Goal: Ask a question

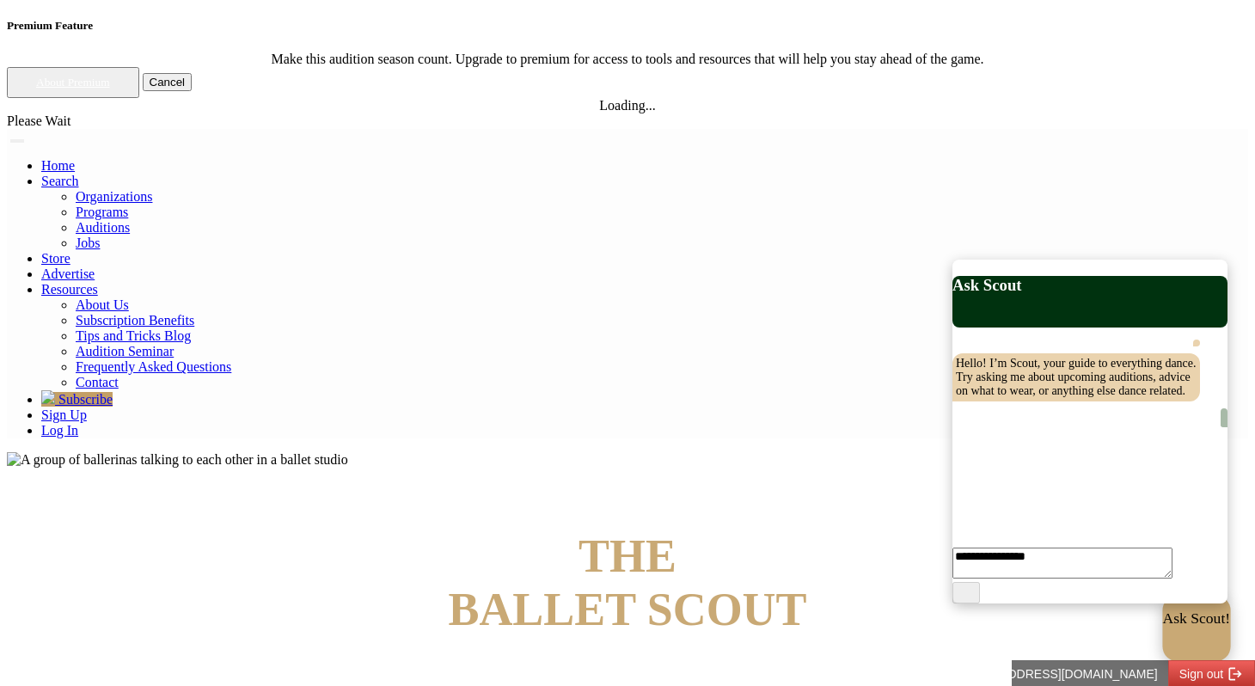
click at [1163, 625] on p "Ask Scout!" at bounding box center [1197, 618] width 68 height 17
click at [1026, 578] on textarea at bounding box center [1059, 550] width 215 height 57
type textarea "**********"
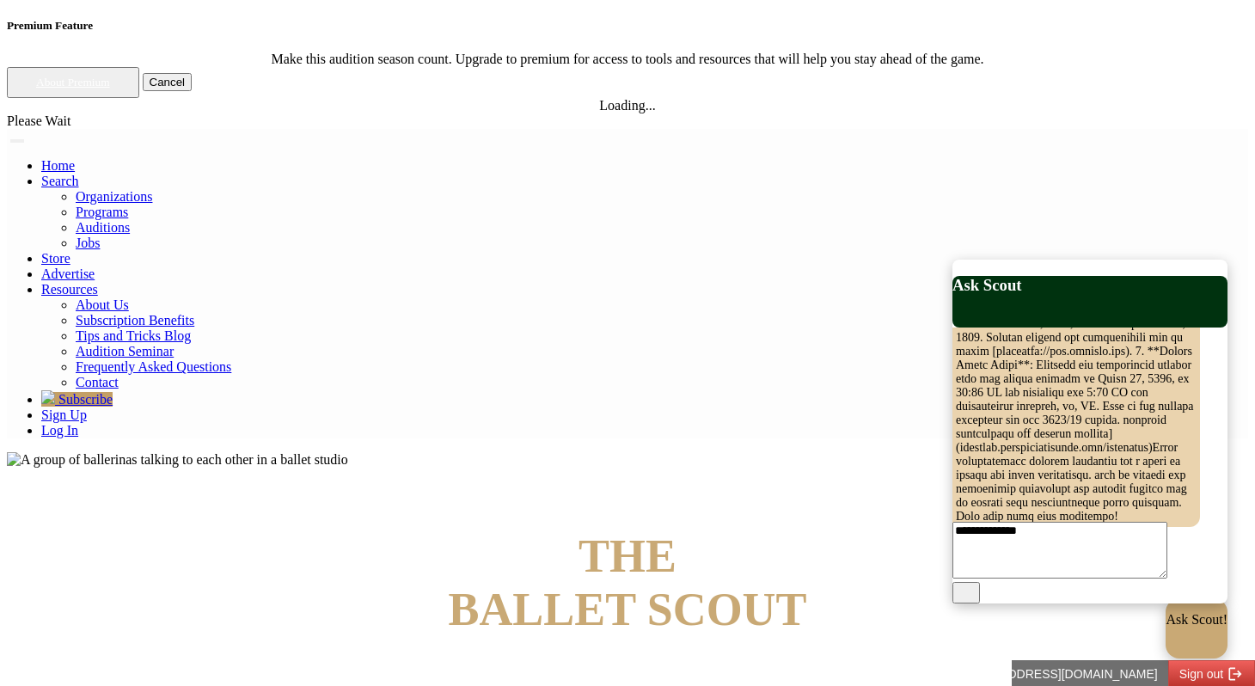
type textarea "**********"
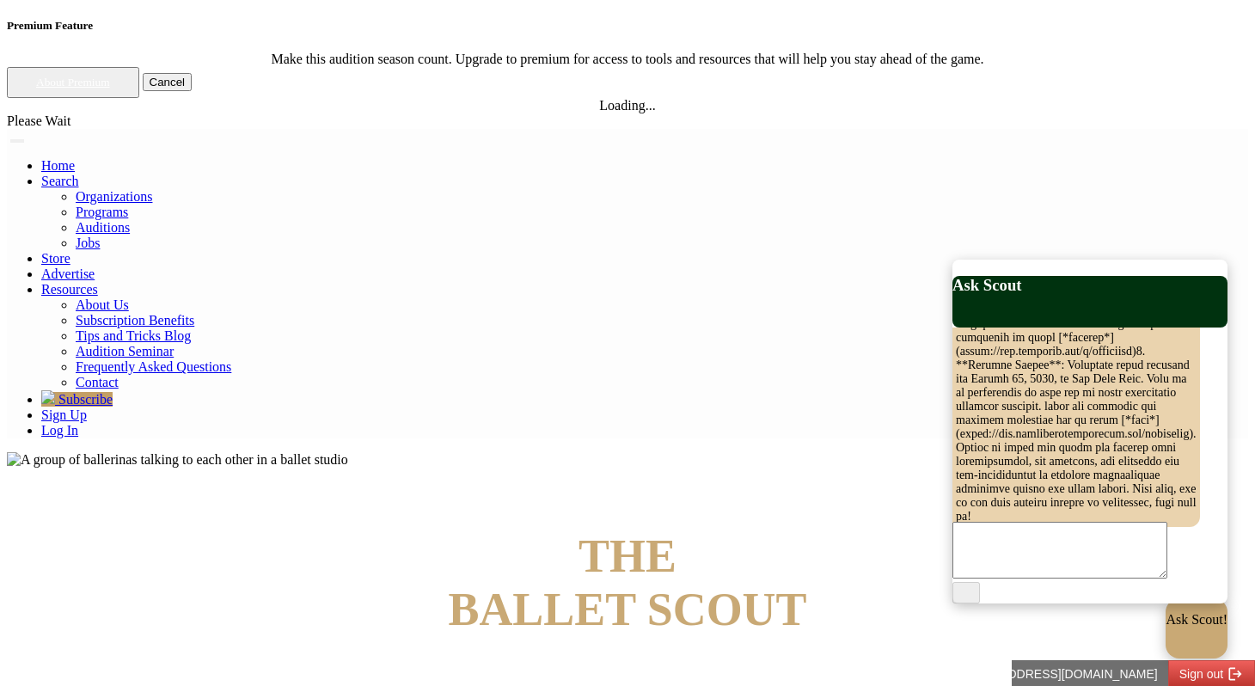
scroll to position [1550, 0]
type textarea "**********"
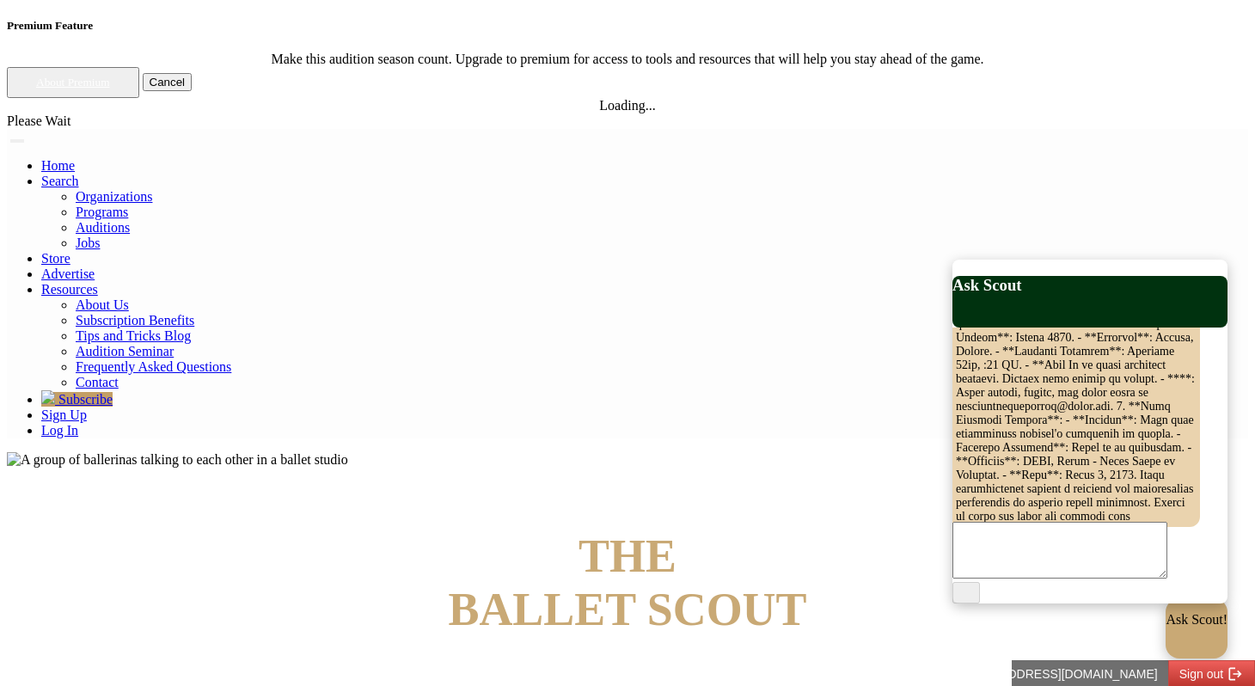
scroll to position [2758, 0]
click at [1054, 570] on textarea at bounding box center [1059, 550] width 215 height 57
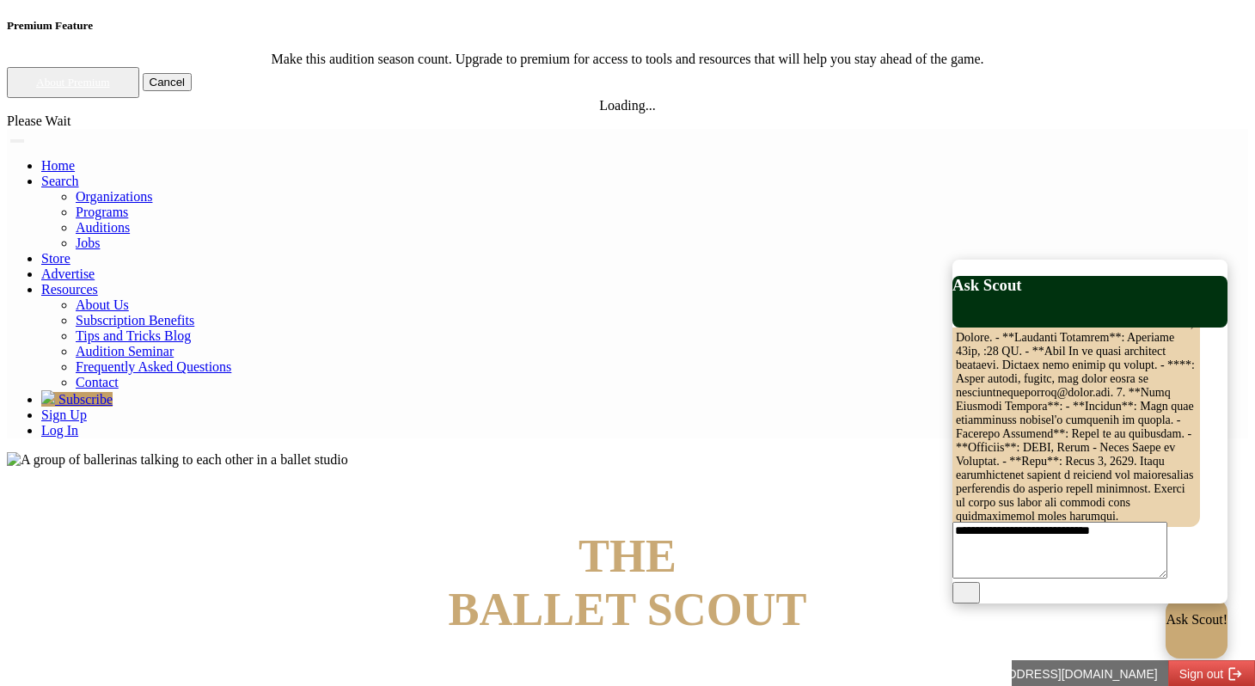
type textarea "**********"
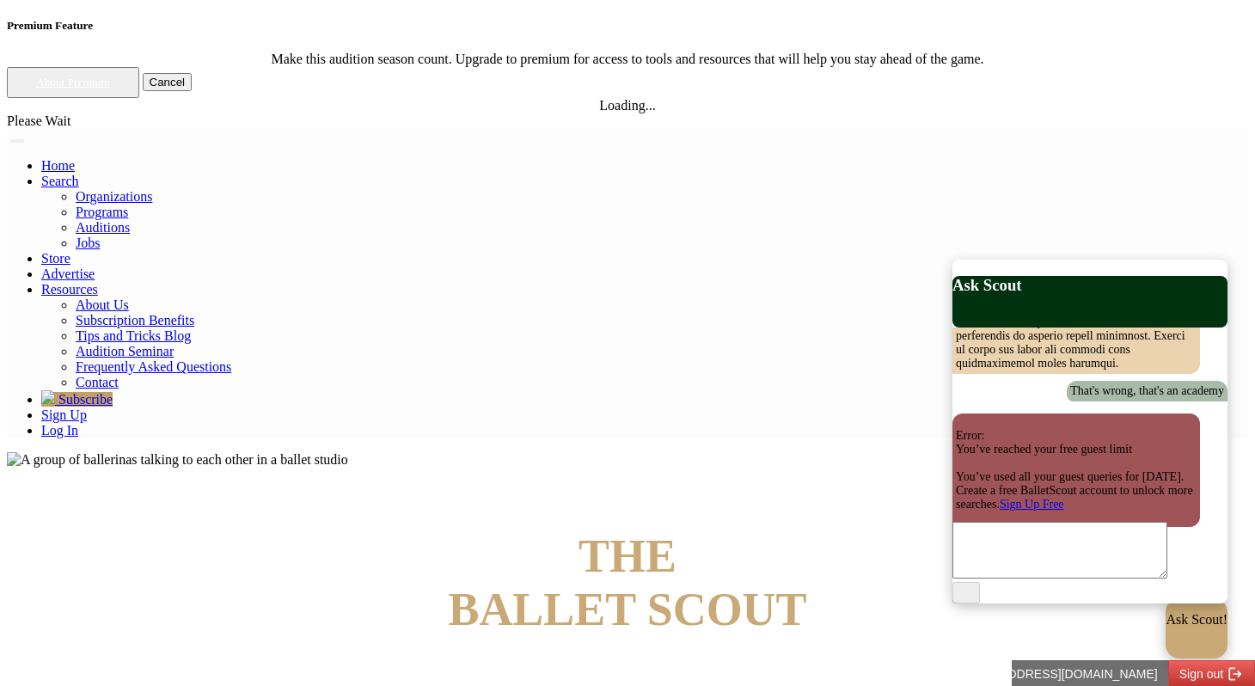
scroll to position [2966, 0]
drag, startPoint x: 995, startPoint y: 363, endPoint x: 963, endPoint y: 365, distance: 31.9
click at [963, 429] on p "Error: You’ve reached your free guest limit You’ve used all your guest queries …" at bounding box center [1076, 470] width 241 height 83
click at [969, 429] on p "Error: You’ve reached your free guest limit You’ve used all your guest queries …" at bounding box center [1076, 470] width 241 height 83
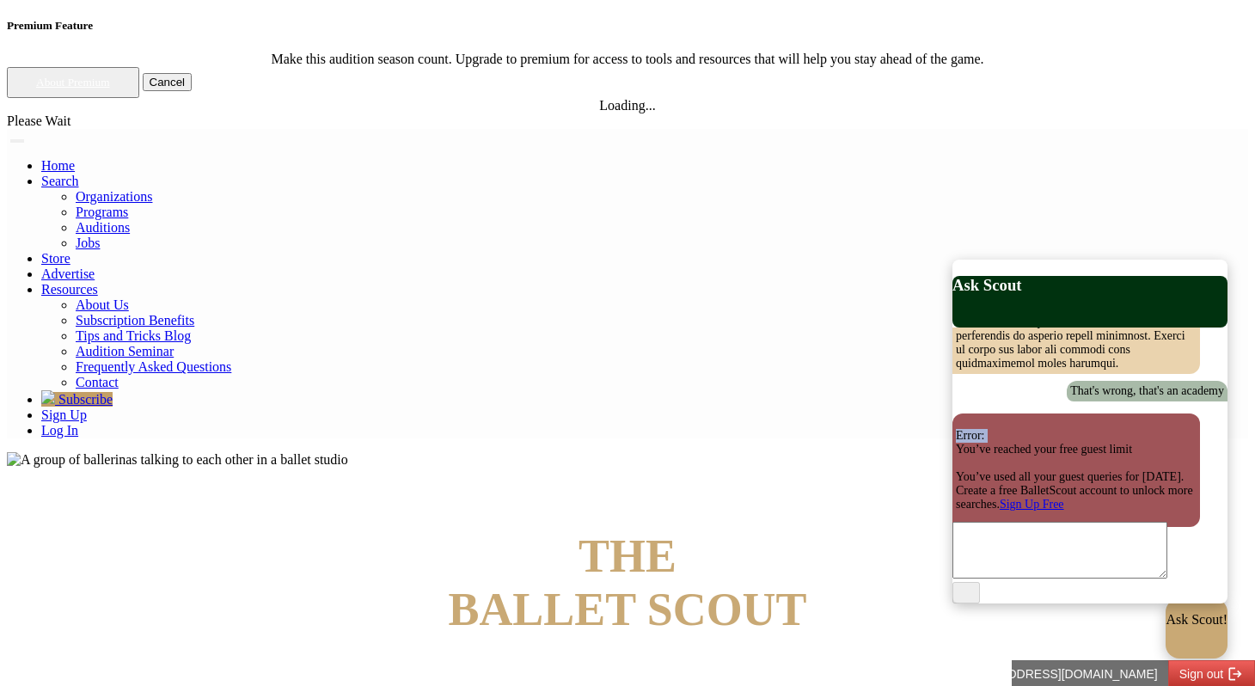
click at [969, 429] on p "Error: You’ve reached your free guest limit You’ve used all your guest queries …" at bounding box center [1076, 470] width 241 height 83
click at [1005, 429] on p "Error: You’ve reached your free guest limit You’ve used all your guest queries …" at bounding box center [1076, 470] width 241 height 83
click at [1012, 429] on p "Error: You’ve reached your free guest limit You’ve used all your guest queries …" at bounding box center [1076, 470] width 241 height 83
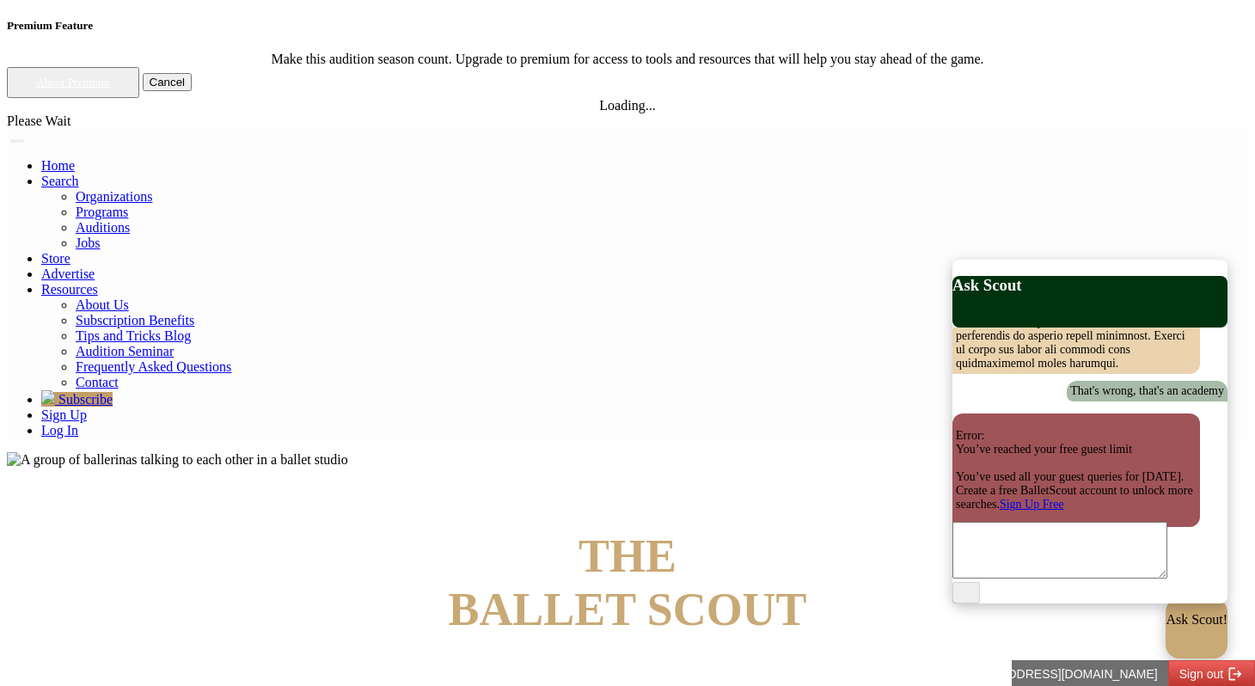
click at [1031, 429] on p "Error: You’ve reached your free guest limit You’ve used all your guest queries …" at bounding box center [1076, 470] width 241 height 83
click at [1029, 429] on p "Error: You’ve reached your free guest limit You’ve used all your guest queries …" at bounding box center [1076, 470] width 241 height 83
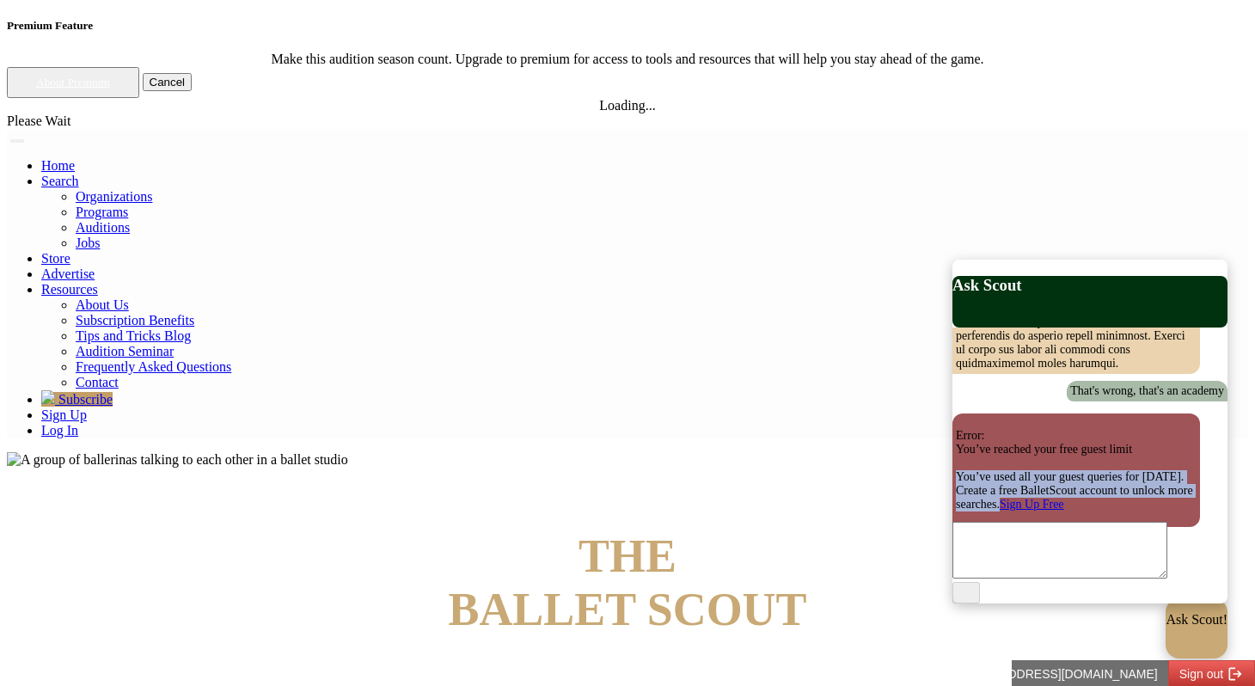
click at [1029, 429] on p "Error: You’ve reached your free guest limit You’ve used all your guest queries …" at bounding box center [1076, 470] width 241 height 83
click at [1047, 429] on p "Error: You’ve reached your free guest limit You’ve used all your guest queries …" at bounding box center [1076, 470] width 241 height 83
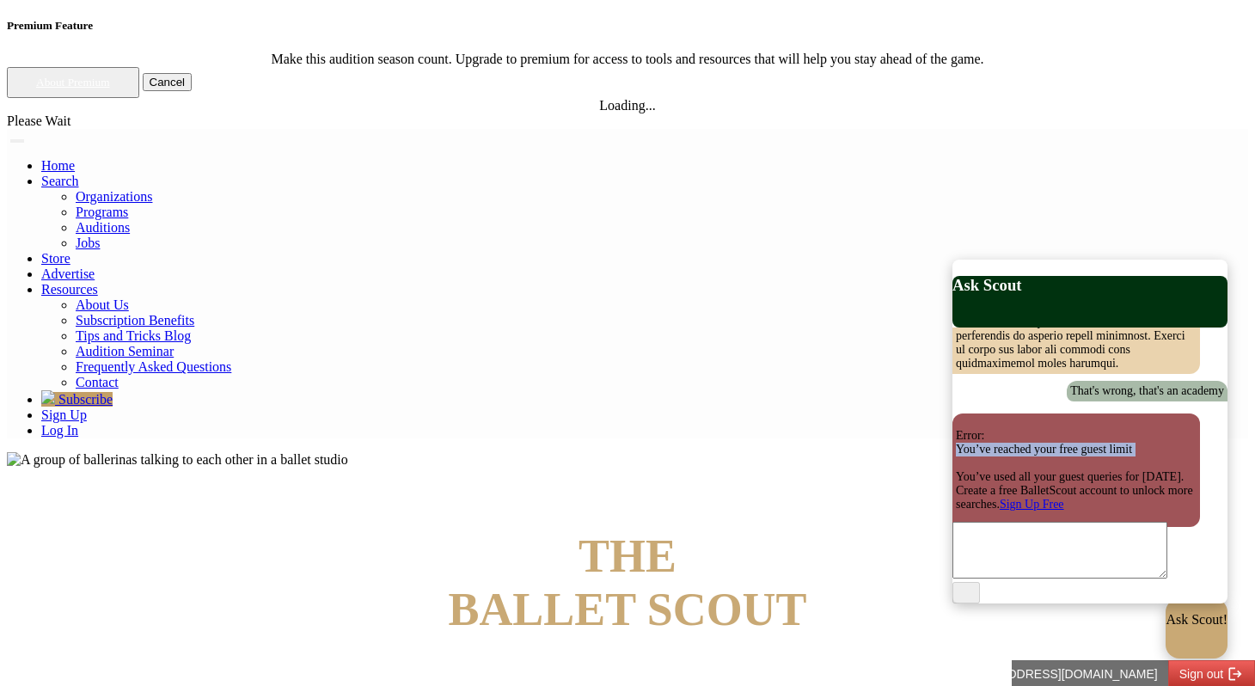
click at [1047, 429] on p "Error: You’ve reached your free guest limit You’ve used all your guest queries …" at bounding box center [1076, 470] width 241 height 83
click at [1046, 429] on p "Error: You’ve reached your free guest limit You’ve used all your guest queries …" at bounding box center [1076, 470] width 241 height 83
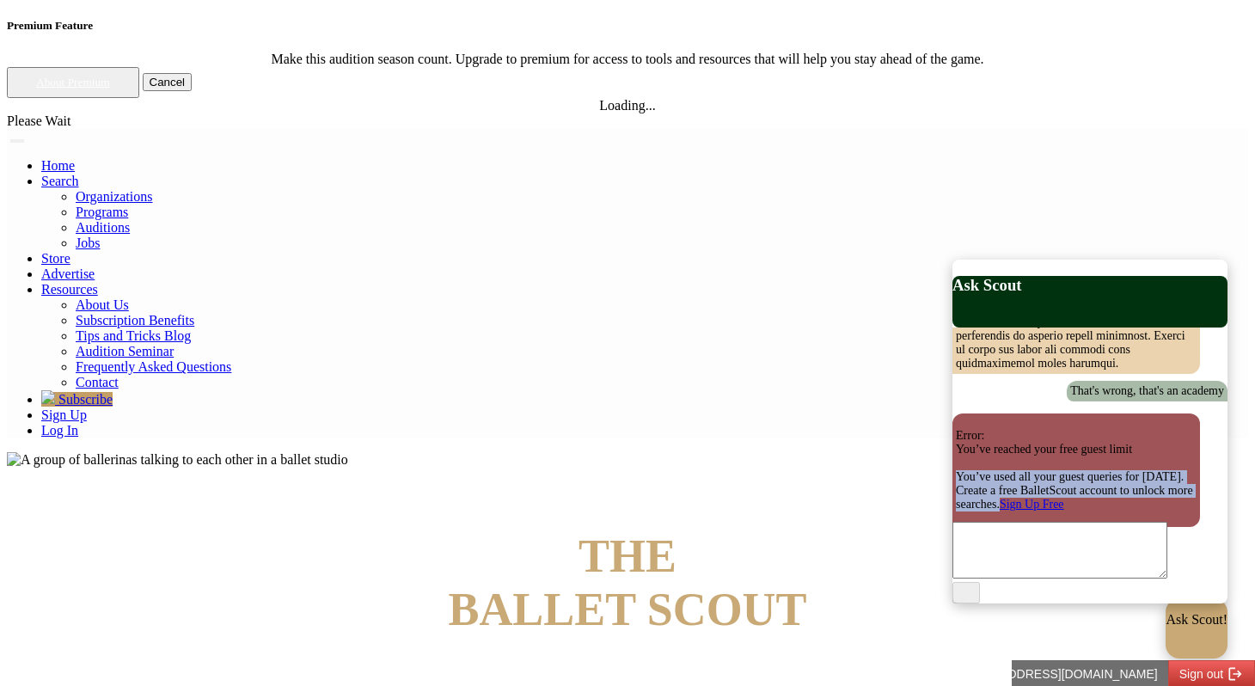
click at [1046, 429] on p "Error: You’ve reached your free guest limit You’ve used all your guest queries …" at bounding box center [1076, 470] width 241 height 83
click at [1047, 429] on p "Error: You’ve reached your free guest limit You’ve used all your guest queries …" at bounding box center [1076, 470] width 241 height 83
click at [1050, 429] on p "Error: You’ve reached your free guest limit You’ve used all your guest queries …" at bounding box center [1076, 470] width 241 height 83
click at [1046, 429] on p "Error: You’ve reached your free guest limit You’ve used all your guest queries …" at bounding box center [1076, 470] width 241 height 83
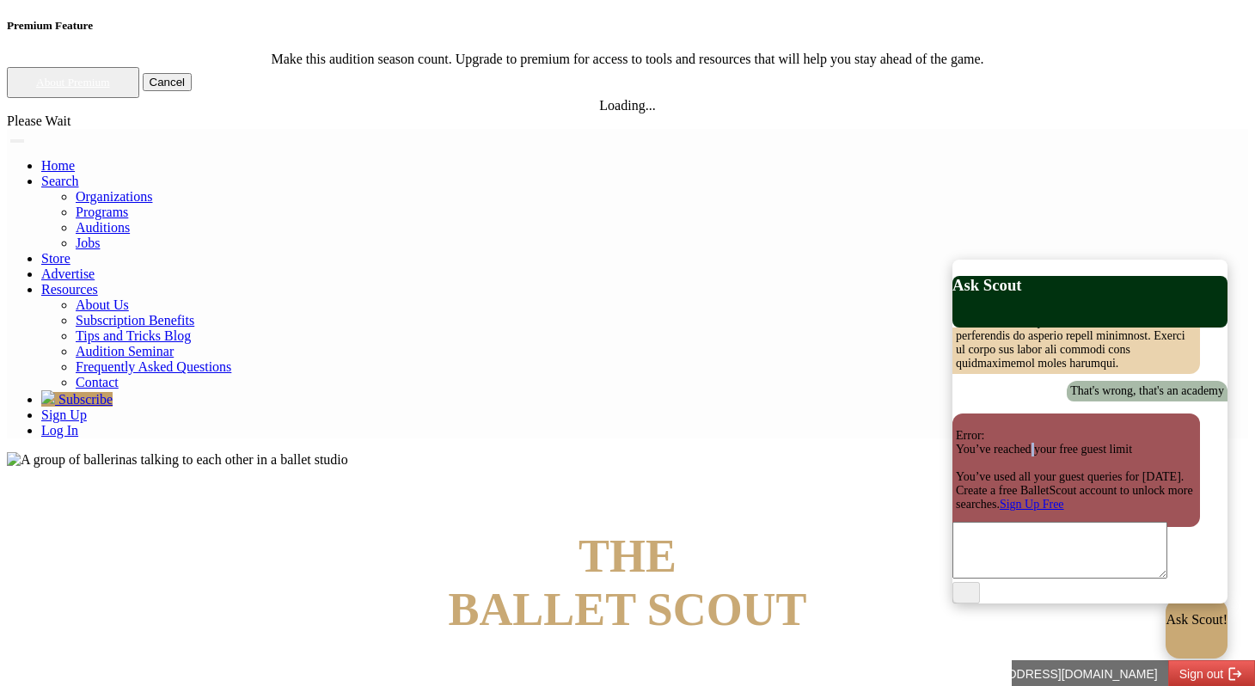
click at [1046, 429] on p "Error: You’ve reached your free guest limit You’ve used all your guest queries …" at bounding box center [1076, 470] width 241 height 83
click at [78, 423] on link "Log In" at bounding box center [59, 430] width 37 height 15
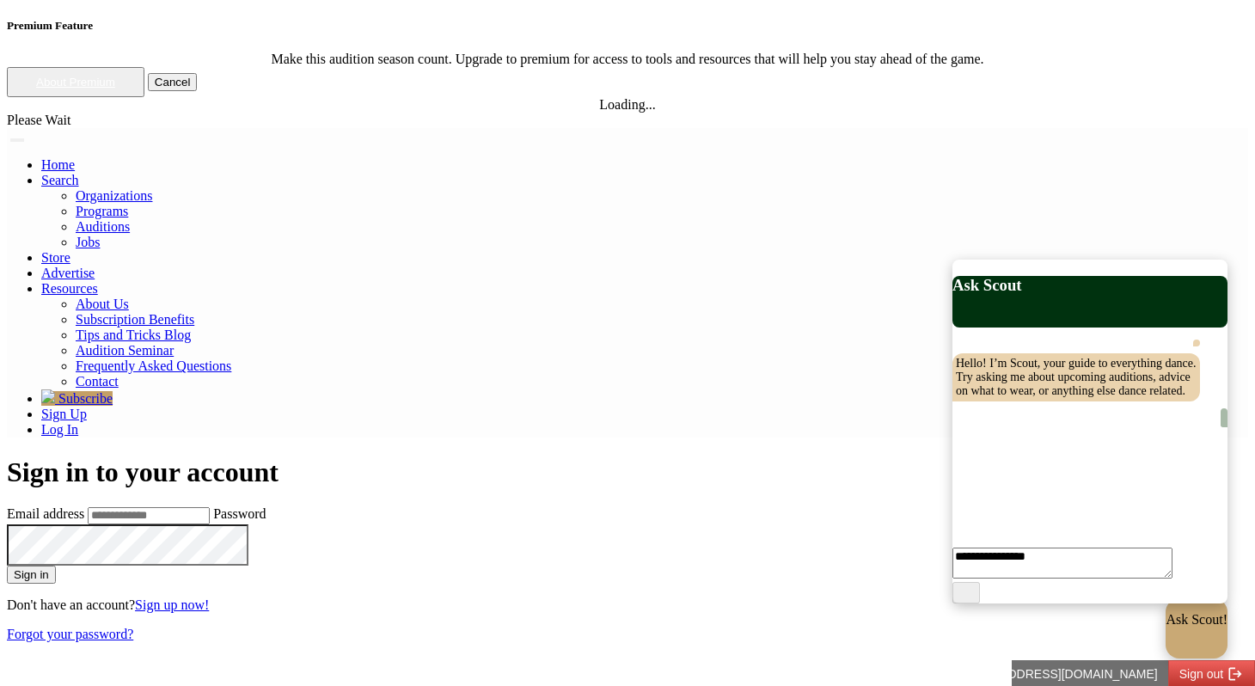
click at [210, 507] on input "Email address" at bounding box center [149, 515] width 122 height 17
click at [210, 507] on input "**********" at bounding box center [149, 515] width 122 height 17
type input "**********"
click at [7, 565] on button "Sign in" at bounding box center [31, 574] width 49 height 18
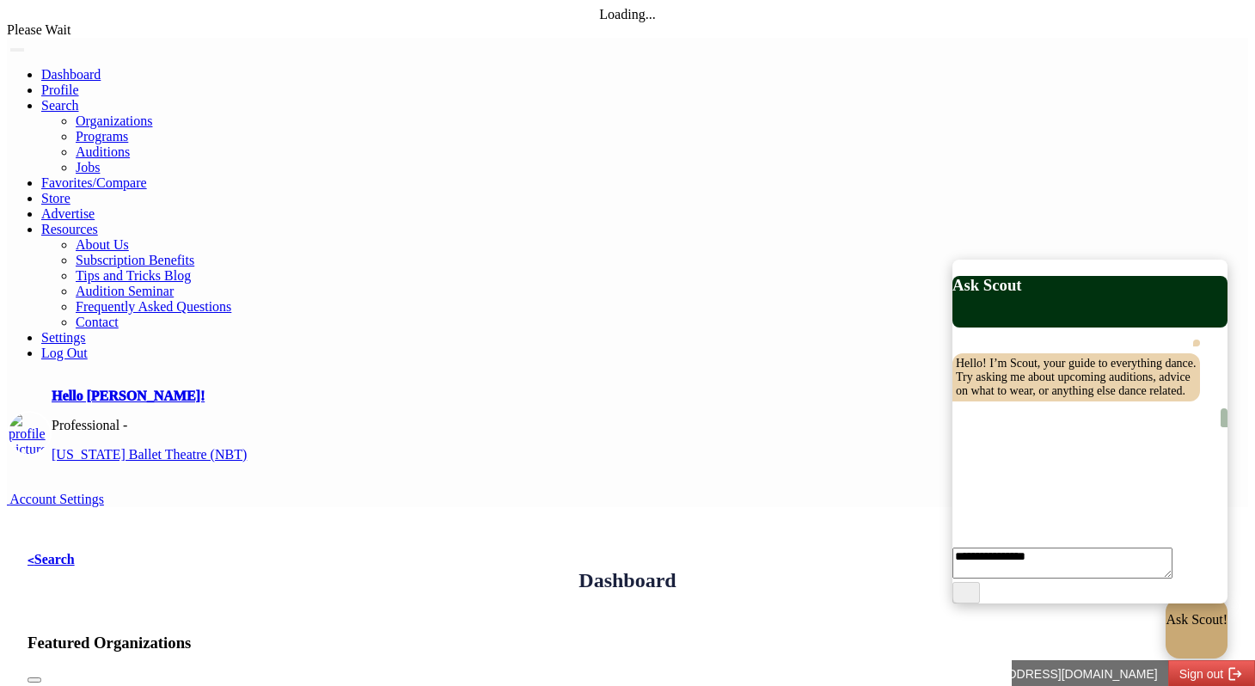
click at [1140, 345] on li "Log Out" at bounding box center [644, 352] width 1207 height 15
click at [88, 345] on link "Log Out" at bounding box center [64, 352] width 46 height 15
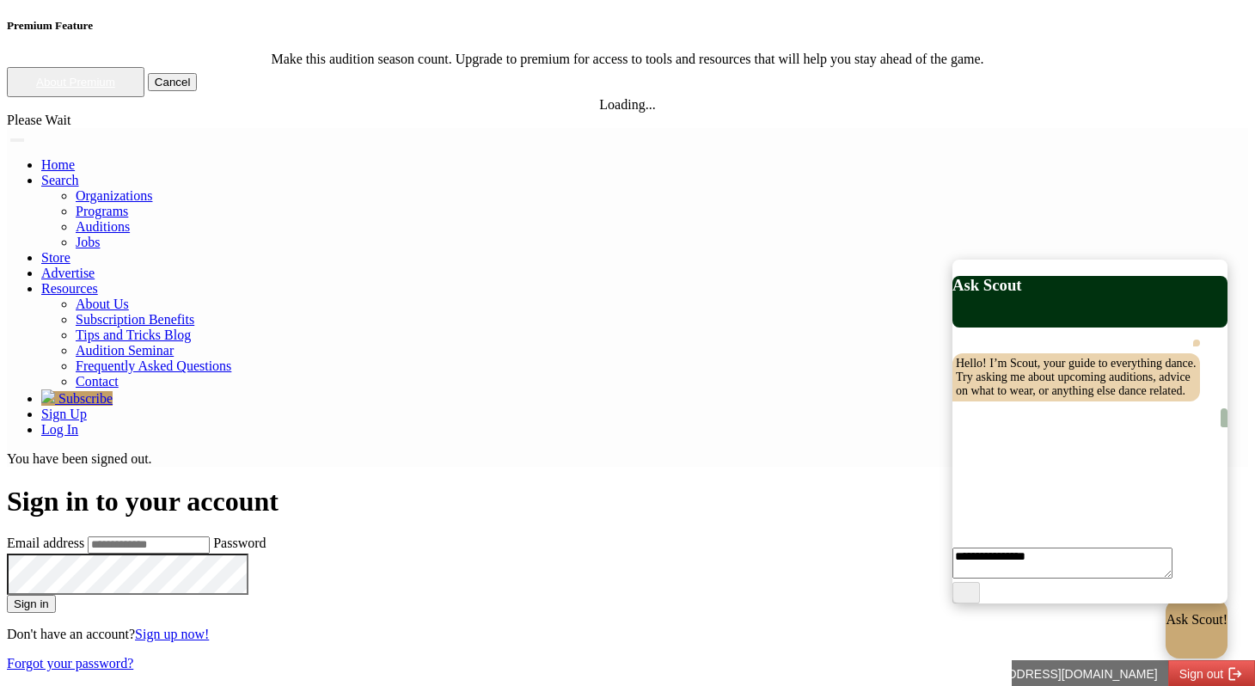
click at [210, 536] on input "Email address" at bounding box center [149, 544] width 122 height 17
type input "**********"
click at [7, 595] on button "Sign in" at bounding box center [31, 604] width 49 height 18
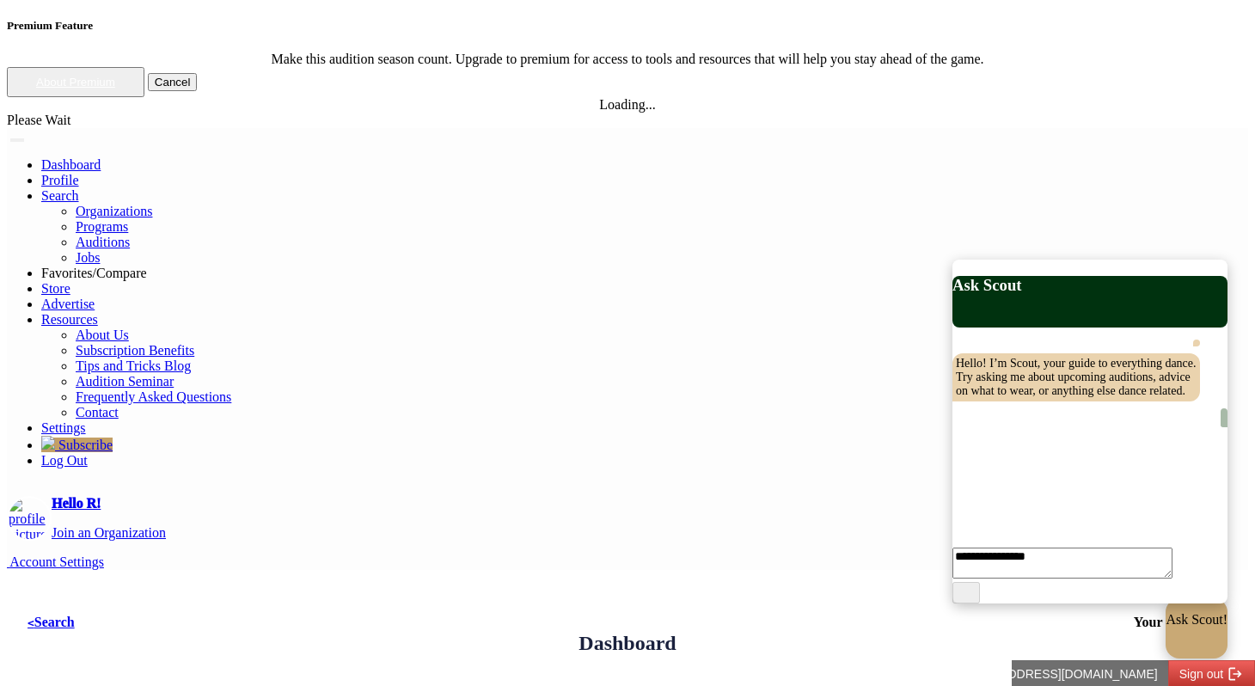
click at [1130, 664] on button "[EMAIL_ADDRESS][DOMAIN_NAME]" at bounding box center [1055, 673] width 226 height 27
click at [1163, 627] on p "Ask Scout!" at bounding box center [1197, 618] width 68 height 17
click at [1027, 570] on textarea at bounding box center [1059, 550] width 215 height 57
type textarea "**********"
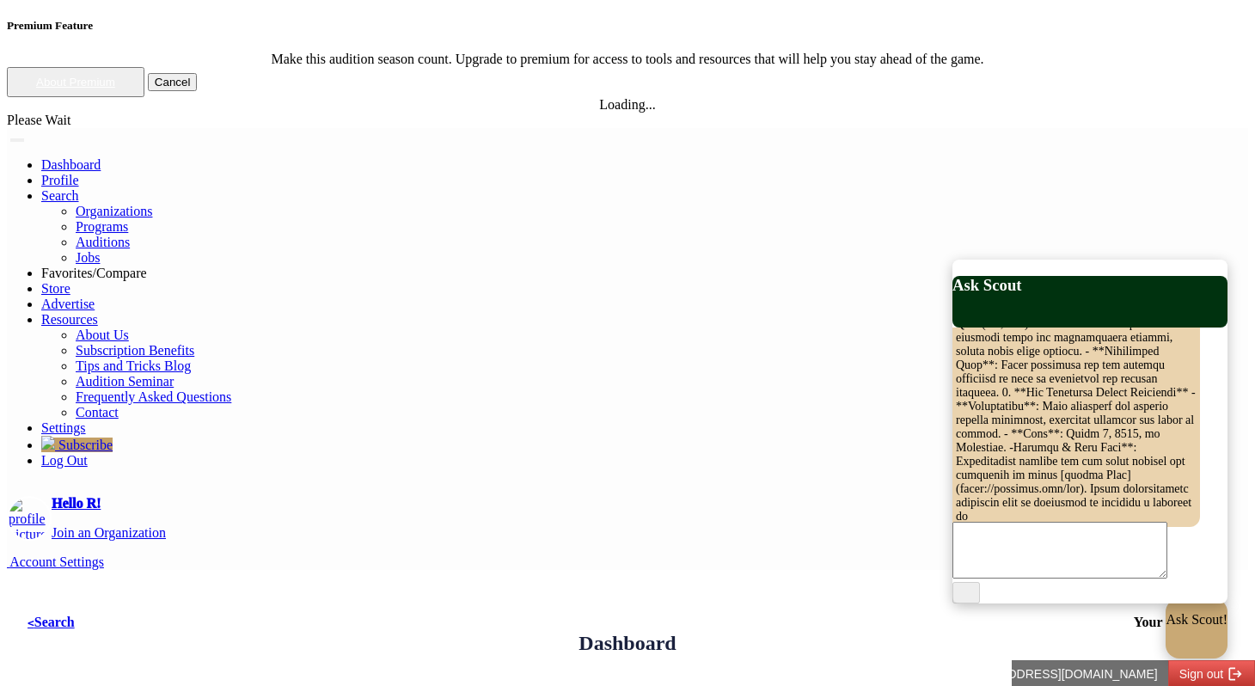
scroll to position [599, 0]
click at [705, 614] on div "< Search Dashboard Your Favorites >" at bounding box center [628, 643] width 1200 height 58
click at [1030, 550] on textarea at bounding box center [1059, 550] width 215 height 57
type textarea "*"
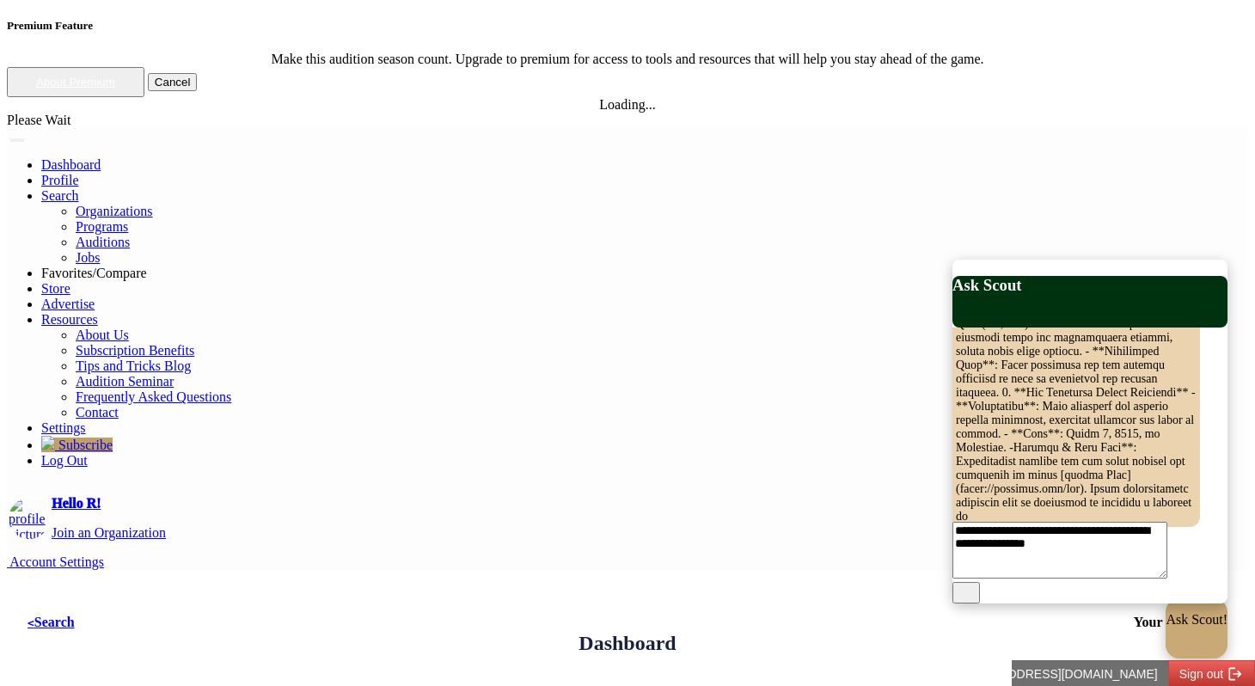
type textarea "**********"
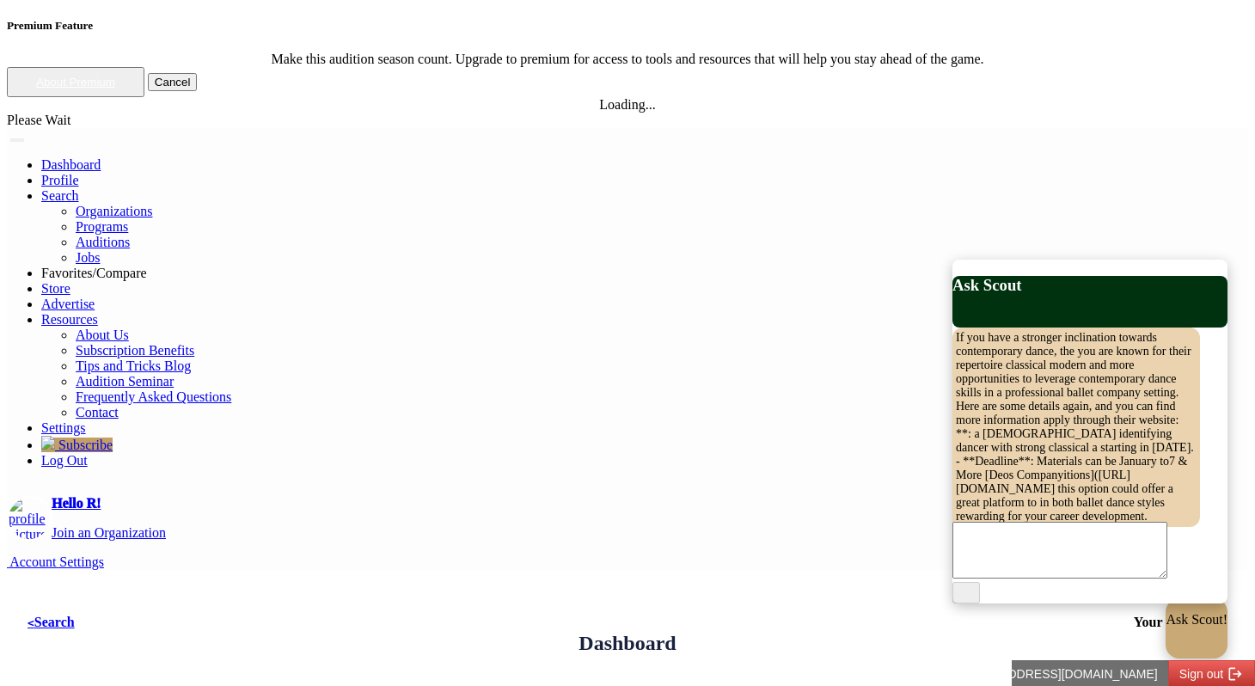
scroll to position [1050, 0]
click at [1048, 564] on textarea at bounding box center [1059, 550] width 215 height 57
type textarea "**********"
click at [1037, 423] on pre "'re welcome! To explore more opportunities and resources, you can visit the off…" at bounding box center [1076, 371] width 248 height 309
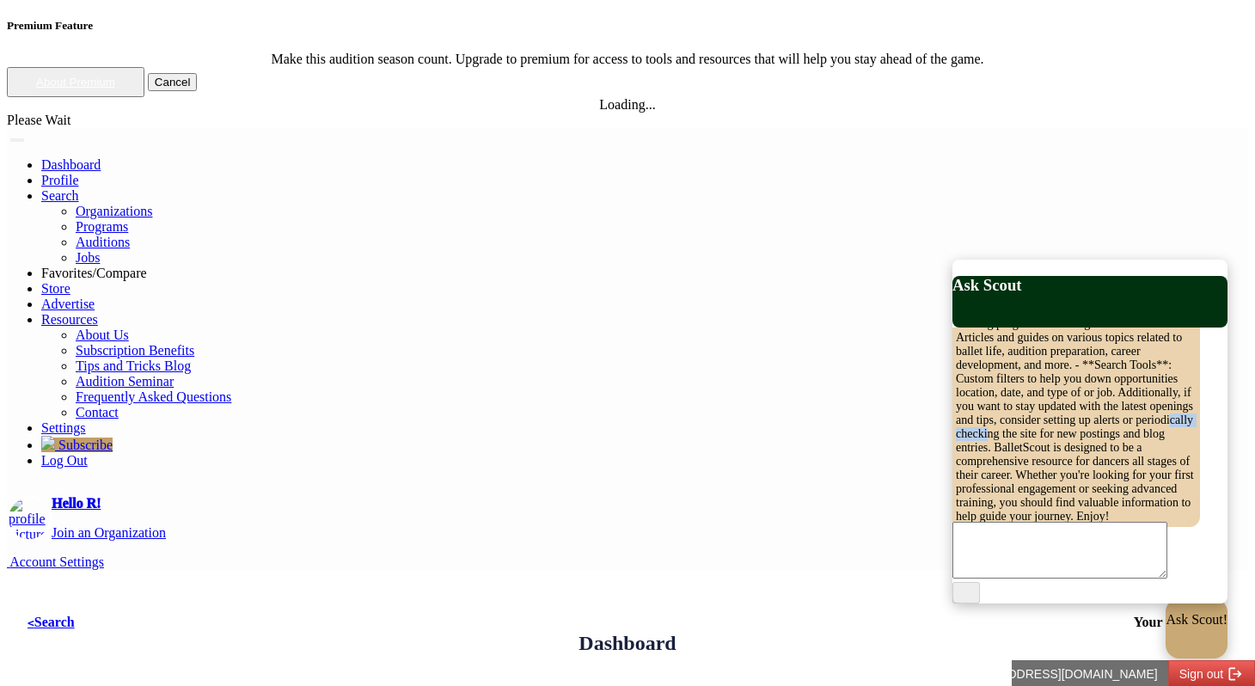
click at [1037, 423] on pre "'re welcome! To explore more opportunities and resources, you can visit the off…" at bounding box center [1076, 371] width 248 height 309
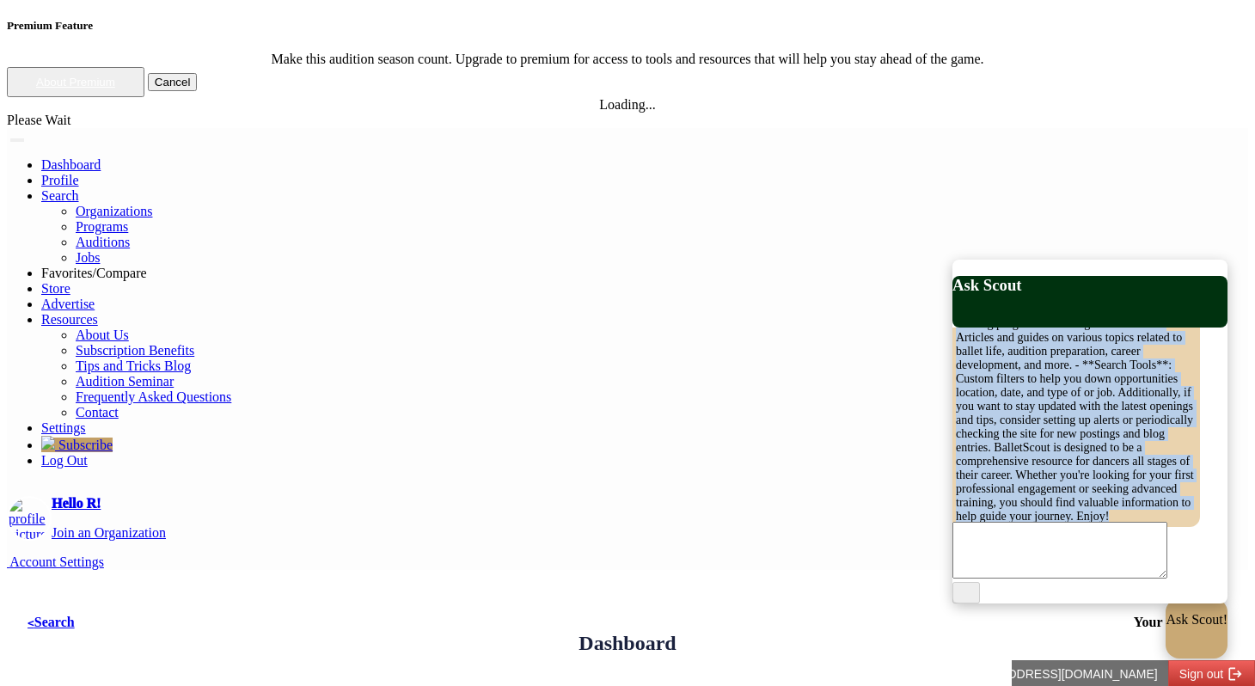
click at [1037, 423] on pre "'re welcome! To explore more opportunities and resources, you can visit the off…" at bounding box center [1076, 371] width 248 height 309
click at [1048, 388] on pre "'re welcome! To explore more opportunities and resources, you can visit the off…" at bounding box center [1076, 371] width 248 height 309
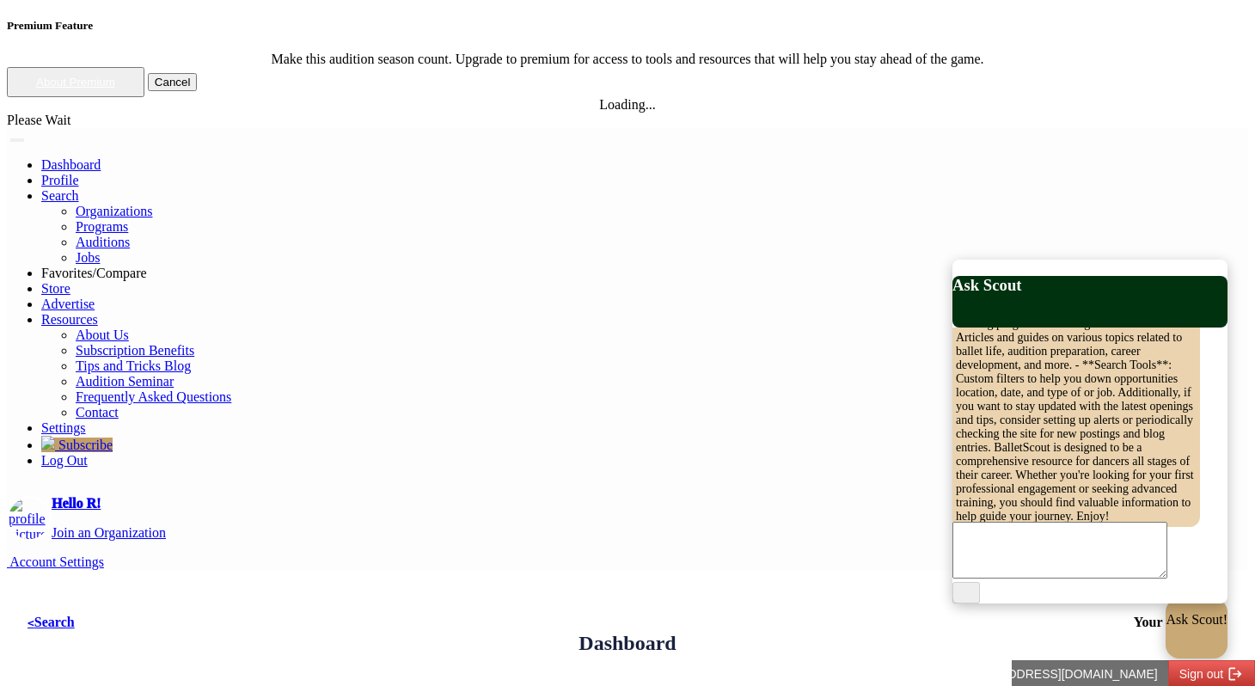
scroll to position [1595, 0]
click at [1041, 374] on pre "'re welcome! To explore more opportunities and resources, you can visit the off…" at bounding box center [1076, 371] width 248 height 309
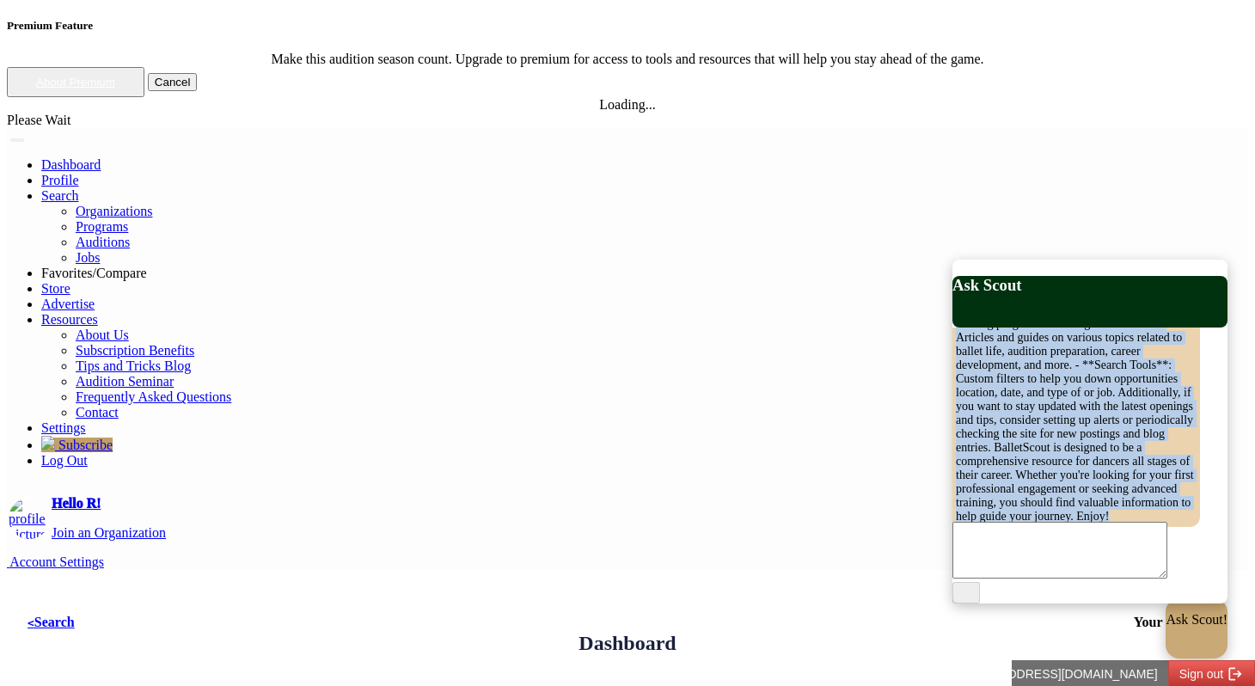
click at [1041, 374] on pre "'re welcome! To explore more opportunities and resources, you can visit the off…" at bounding box center [1076, 371] width 248 height 309
click at [1067, 363] on pre "'re welcome! To explore more opportunities and resources, you can visit the off…" at bounding box center [1076, 371] width 248 height 309
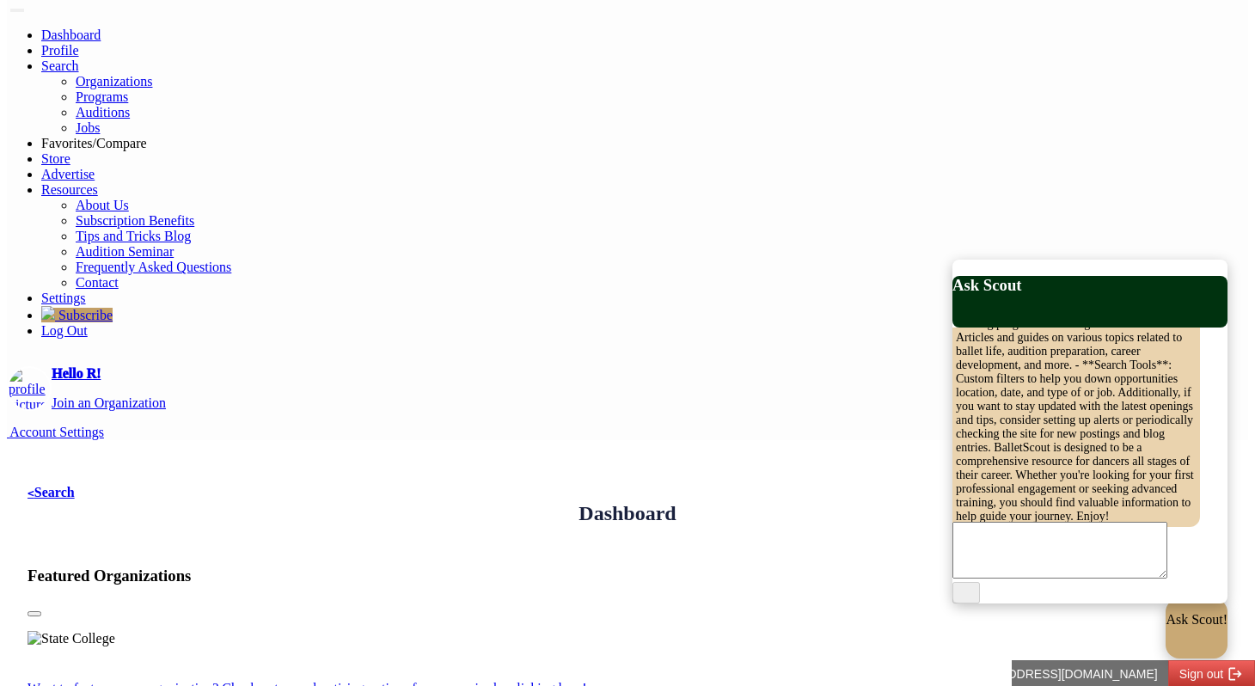
scroll to position [1444, 0]
click at [1038, 416] on pre "'re welcome! To explore more opportunities and resources, you can visit the off…" at bounding box center [1076, 371] width 248 height 309
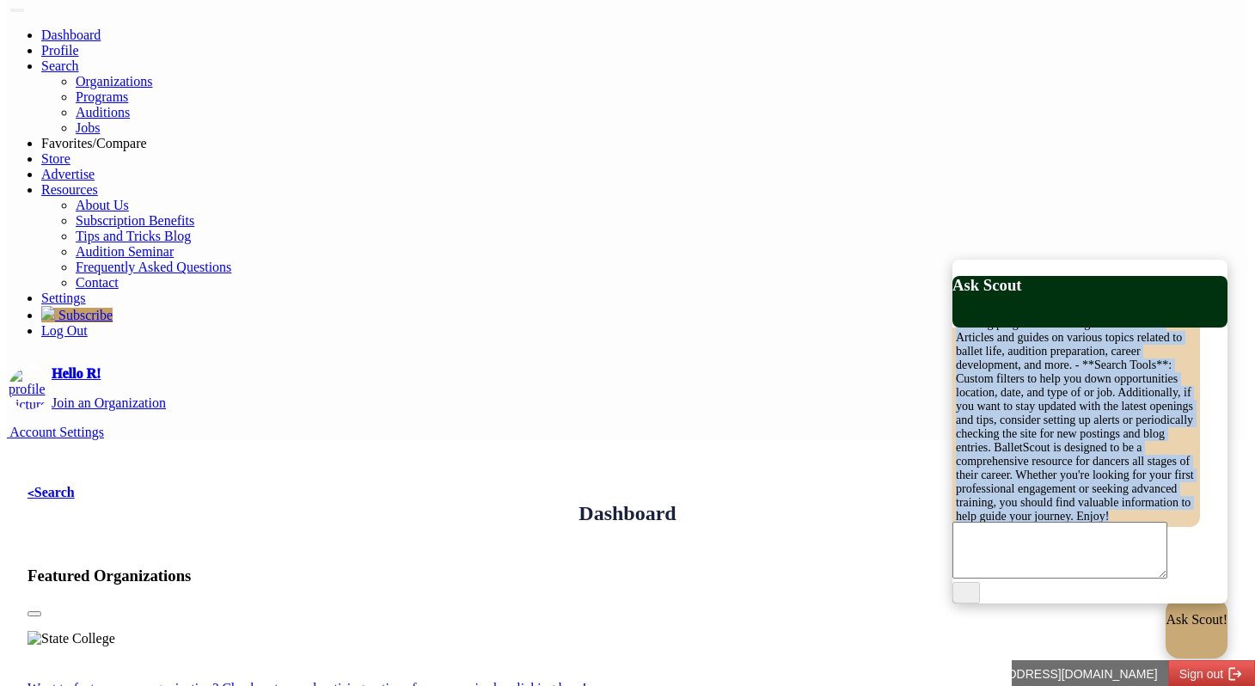
click at [1038, 416] on pre "'re welcome! To explore more opportunities and resources, you can visit the off…" at bounding box center [1076, 371] width 248 height 309
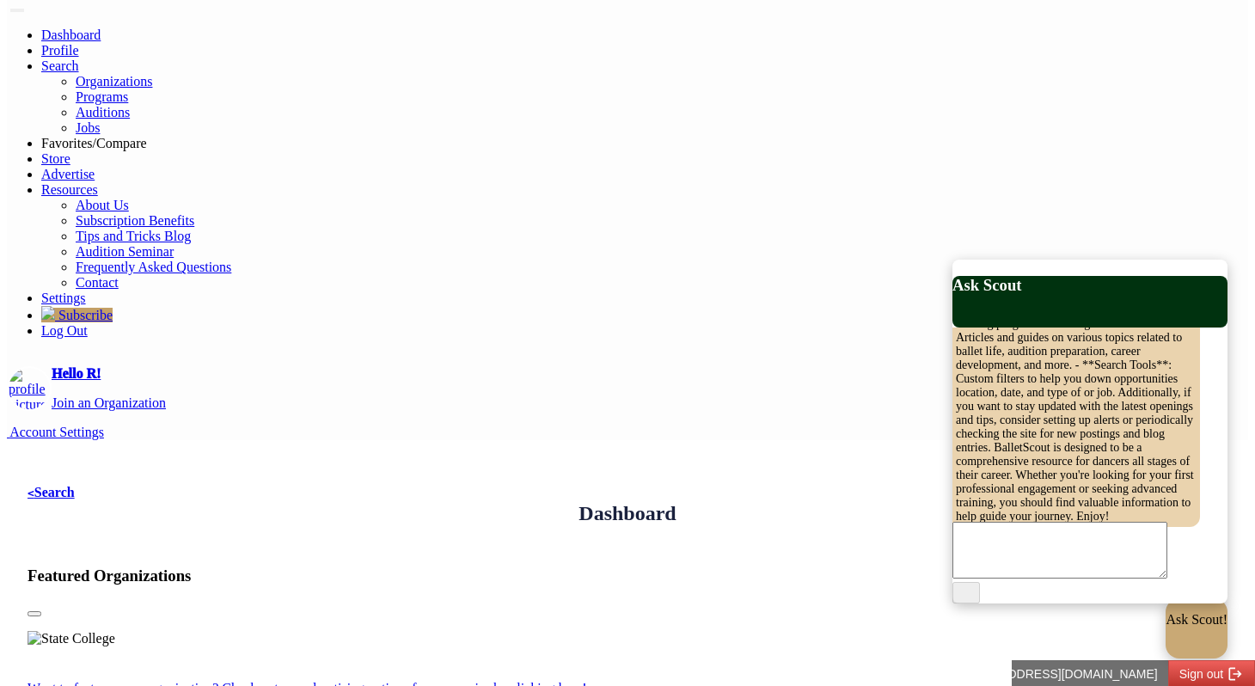
click at [1050, 391] on pre "'re welcome! To explore more opportunities and resources, you can visit the off…" at bounding box center [1076, 371] width 248 height 309
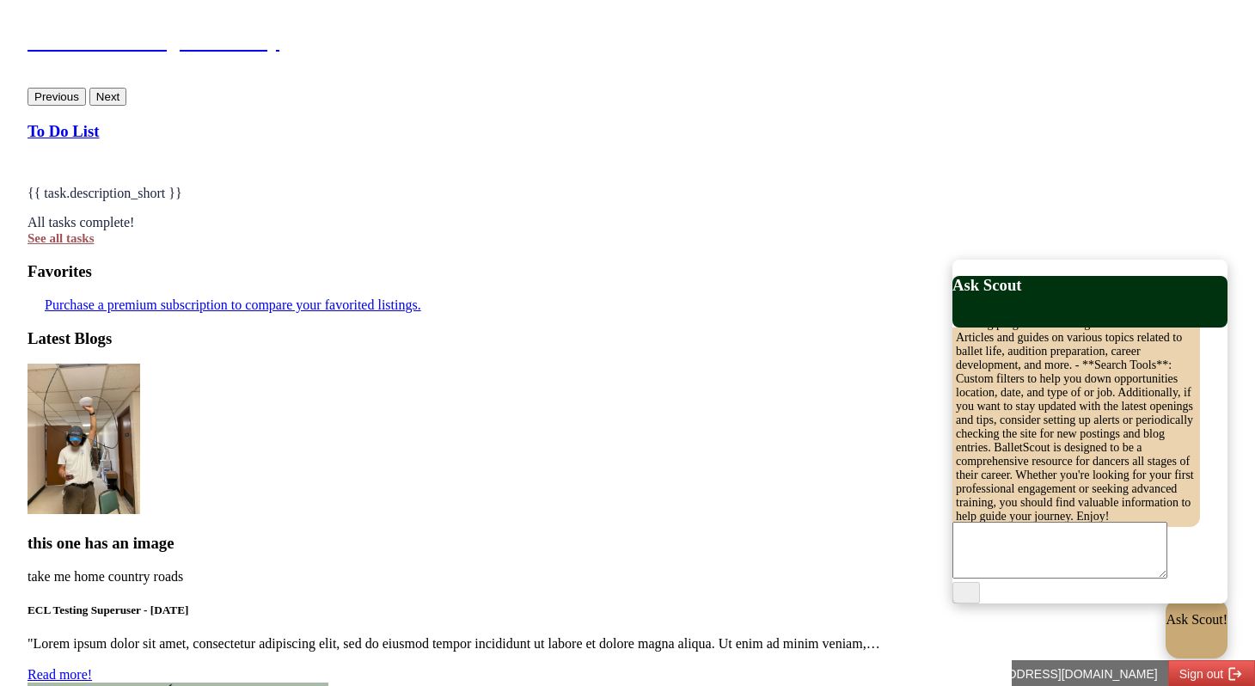
scroll to position [1468, 0]
click at [1050, 392] on pre "'re welcome! To explore more opportunities and resources, you can visit the off…" at bounding box center [1076, 371] width 248 height 309
click at [1050, 391] on pre "'re welcome! To explore more opportunities and resources, you can visit the off…" at bounding box center [1076, 371] width 248 height 309
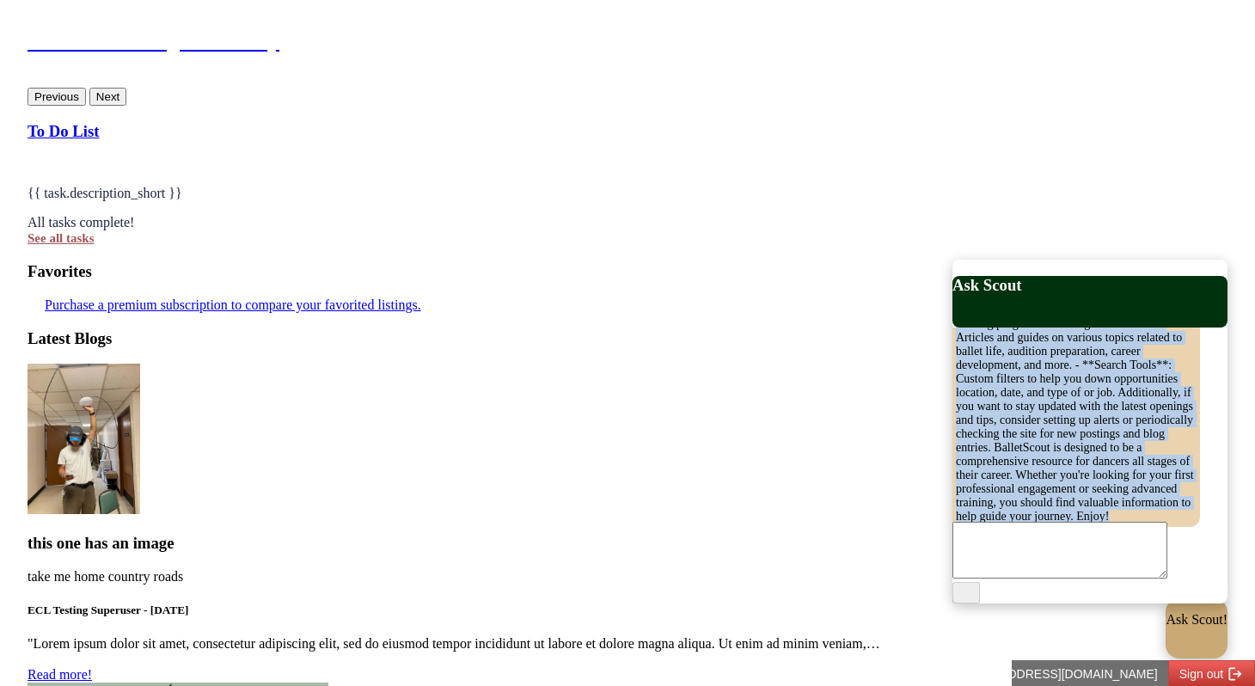
click at [1050, 391] on pre "'re welcome! To explore more opportunities and resources, you can visit the off…" at bounding box center [1076, 371] width 248 height 309
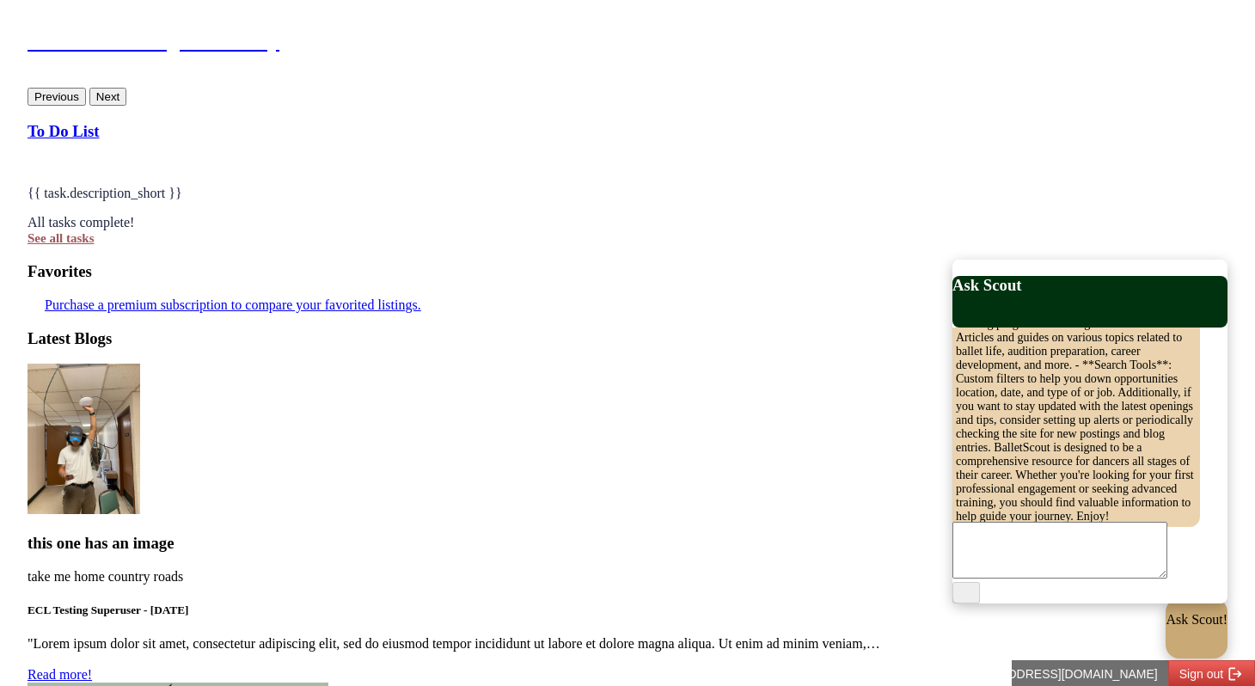
click at [1042, 554] on textarea at bounding box center [1059, 550] width 215 height 57
type textarea "*"
click at [1062, 565] on textarea at bounding box center [1059, 550] width 215 height 57
type textarea "**********"
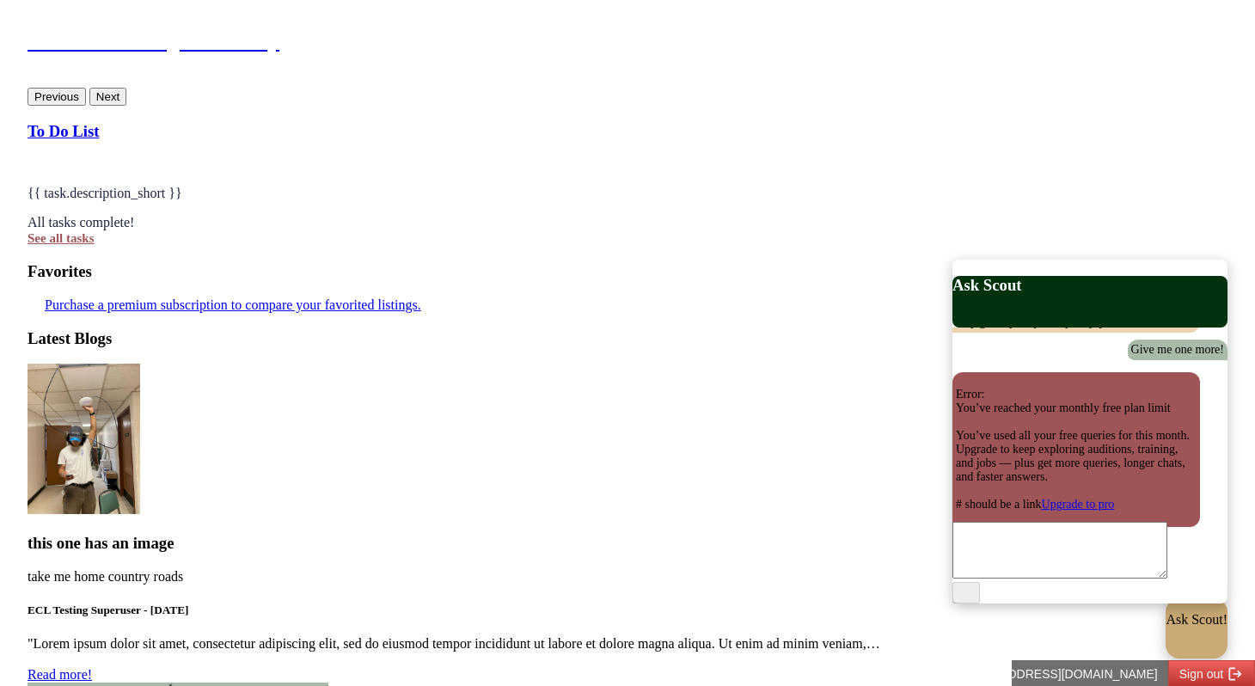
scroll to position [1907, 0]
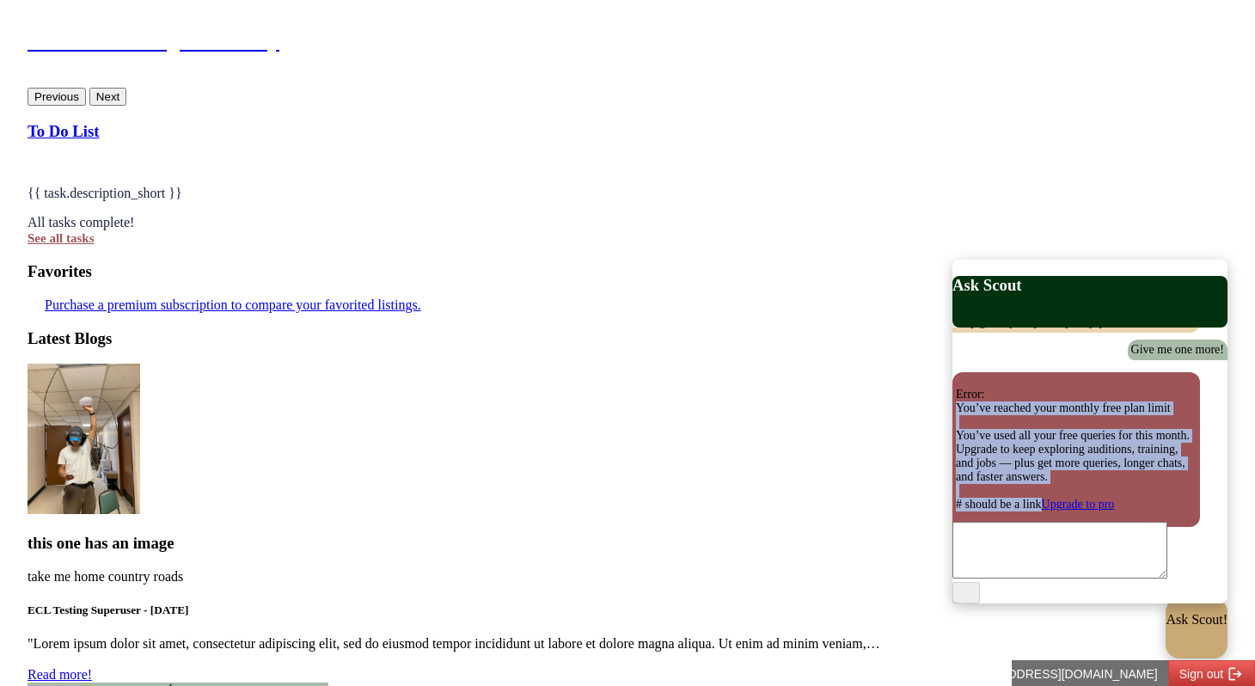
drag, startPoint x: 1067, startPoint y: 477, endPoint x: 963, endPoint y: 339, distance: 172.4
click at [963, 388] on p "Error: You’ve reached your monthly free plan limit You’ve used all your free qu…" at bounding box center [1076, 450] width 241 height 124
copy p "You’ve reached your monthly free plan limit You’ve used all your free queries f…"
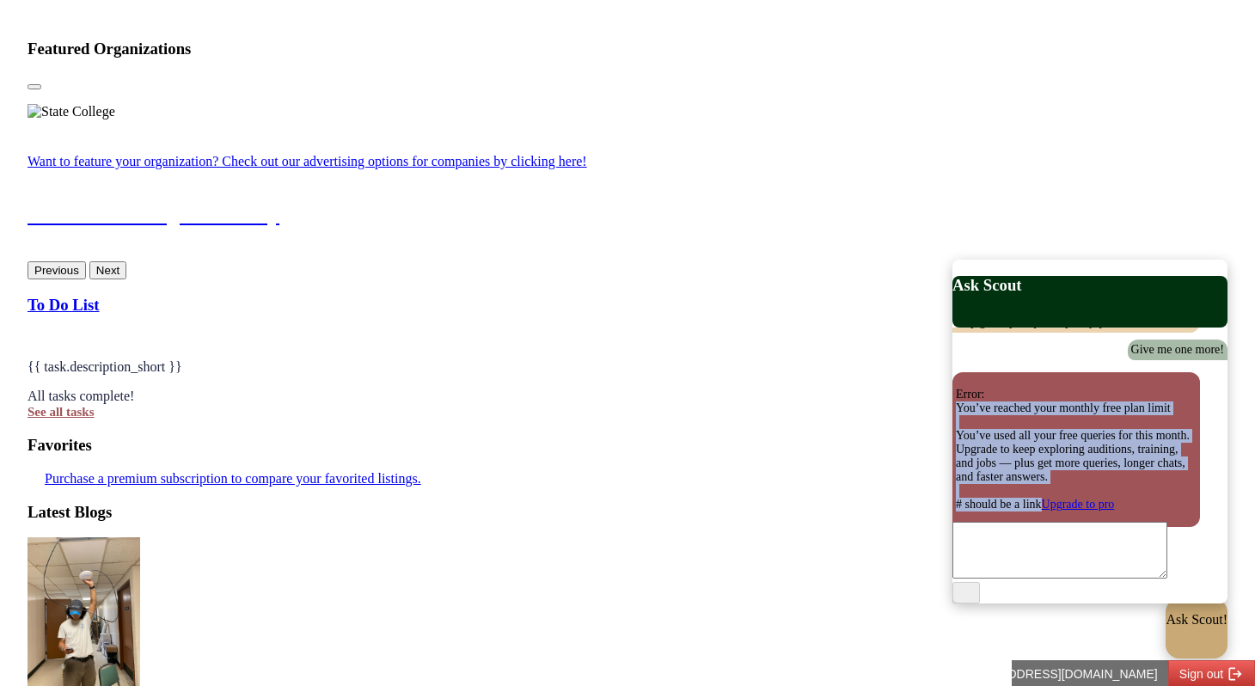
scroll to position [633, 0]
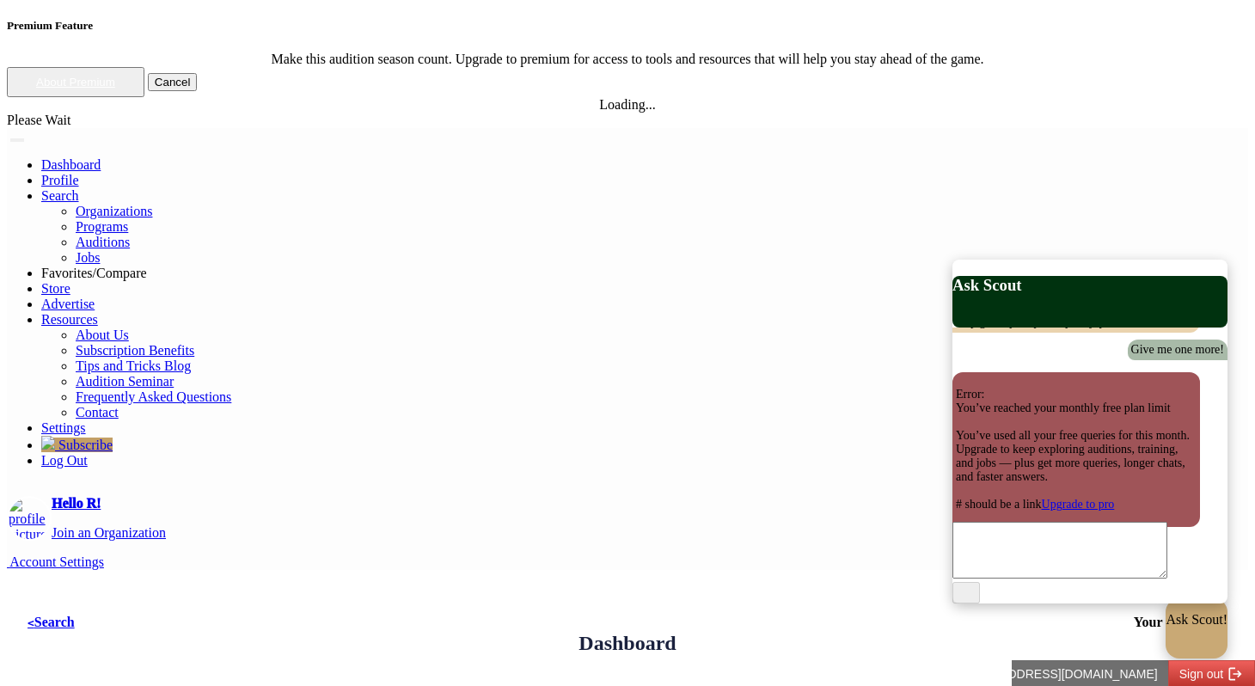
scroll to position [1907, 0]
click at [88, 453] on link "Log Out" at bounding box center [64, 460] width 46 height 15
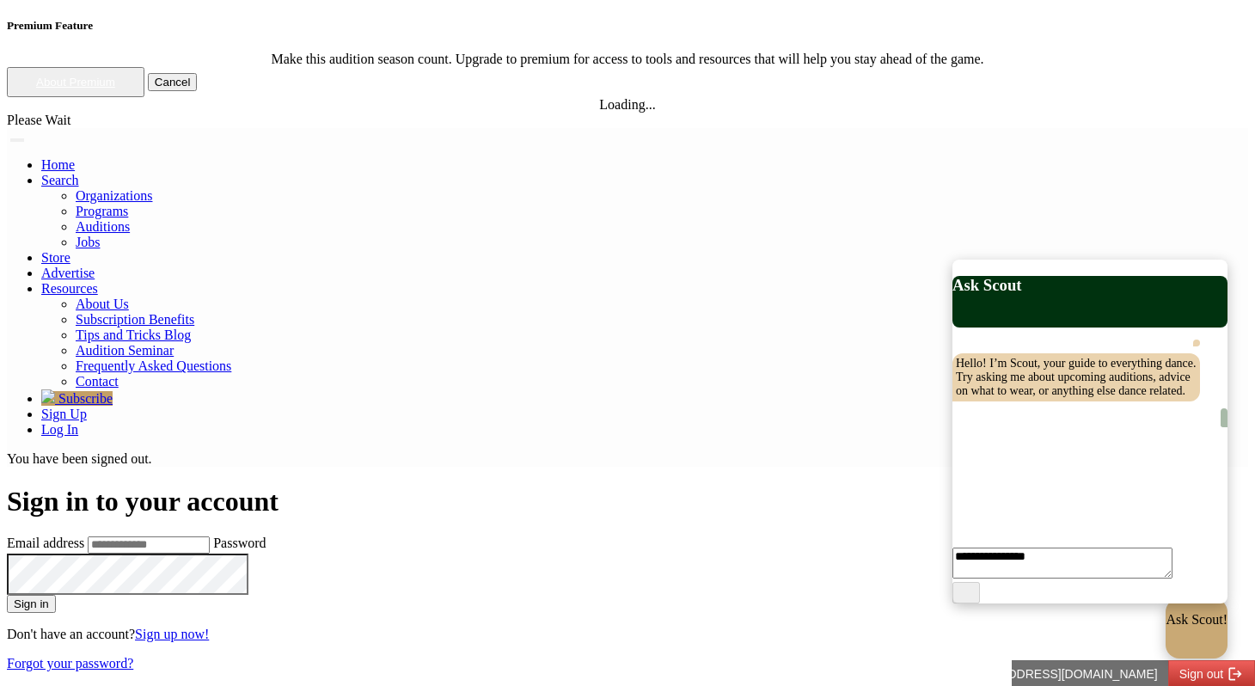
click at [75, 157] on link "Home" at bounding box center [58, 164] width 34 height 15
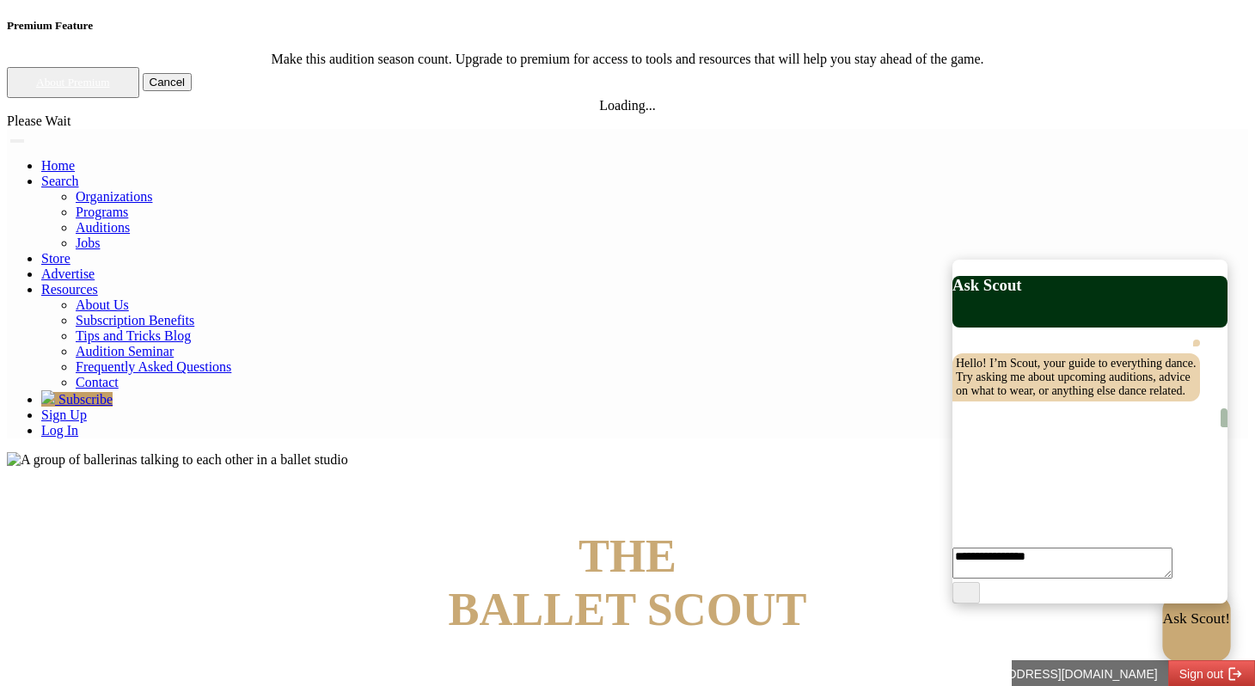
click at [1163, 627] on p "Ask Scout!" at bounding box center [1197, 618] width 68 height 17
click at [1039, 566] on textarea at bounding box center [1059, 550] width 215 height 57
type textarea "****"
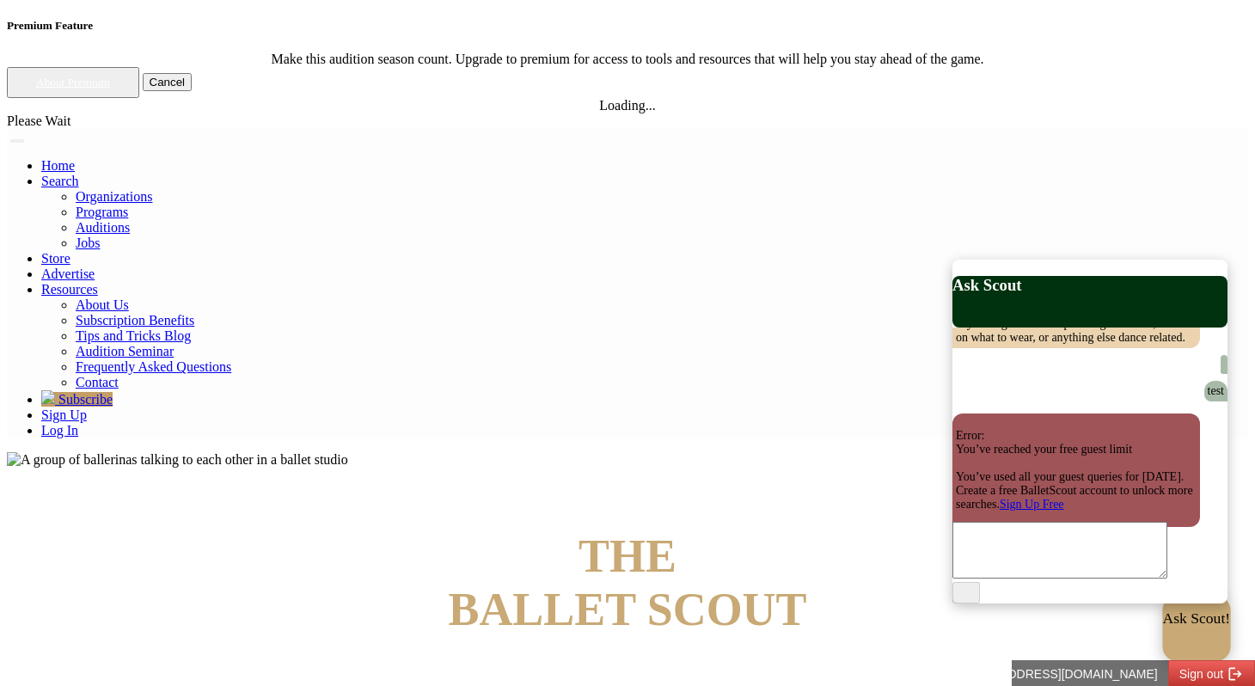
click at [1180, 640] on div "Ask Scout!" at bounding box center [1197, 635] width 68 height 51
